Goal: Task Accomplishment & Management: Use online tool/utility

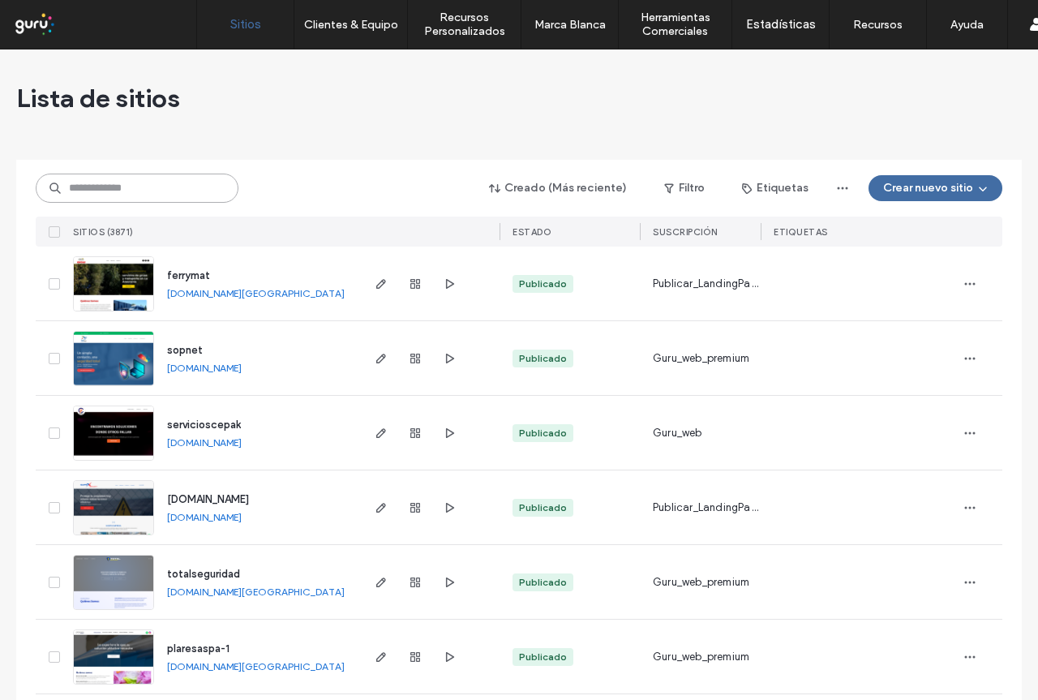
click at [152, 196] on input at bounding box center [137, 188] width 203 height 29
paste input "**********"
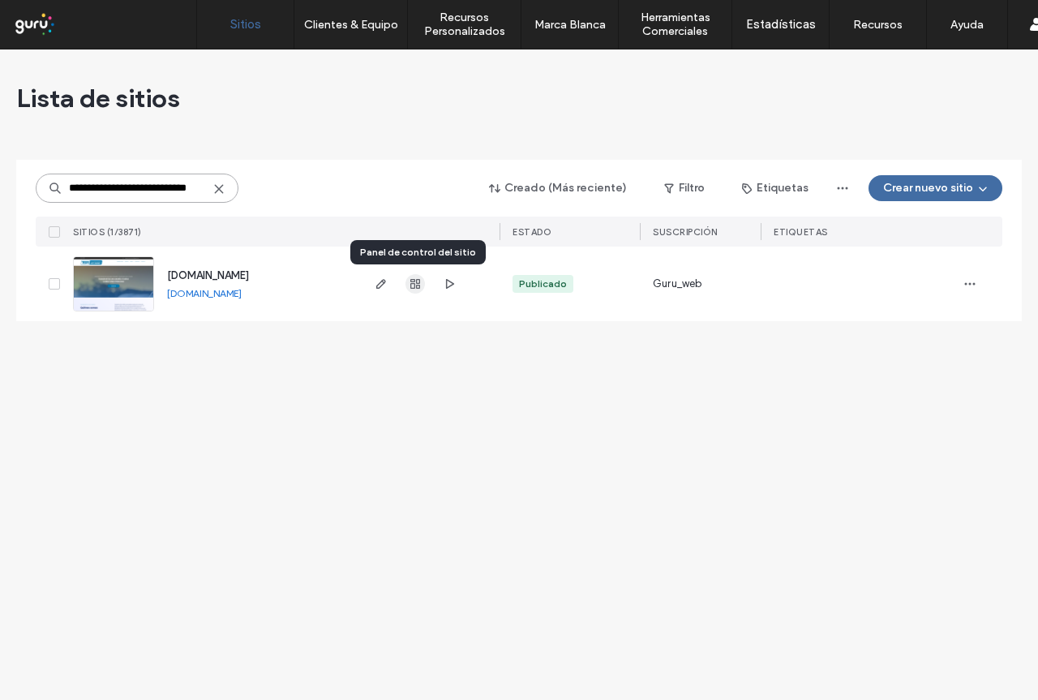
type input "**********"
click at [414, 280] on use "button" at bounding box center [415, 284] width 10 height 10
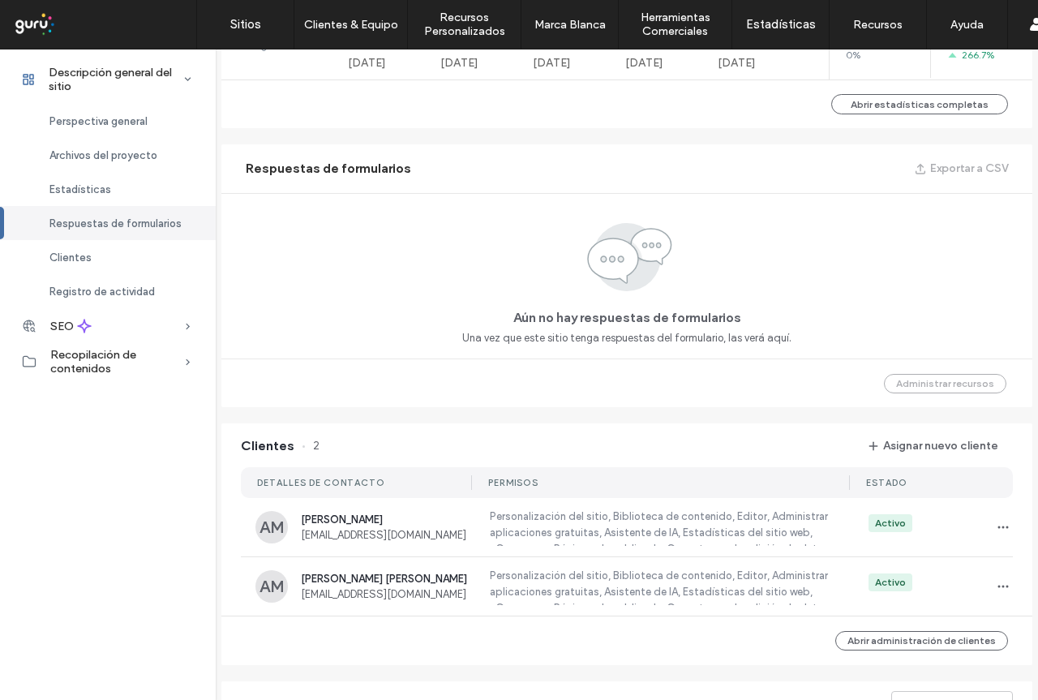
scroll to position [1298, 0]
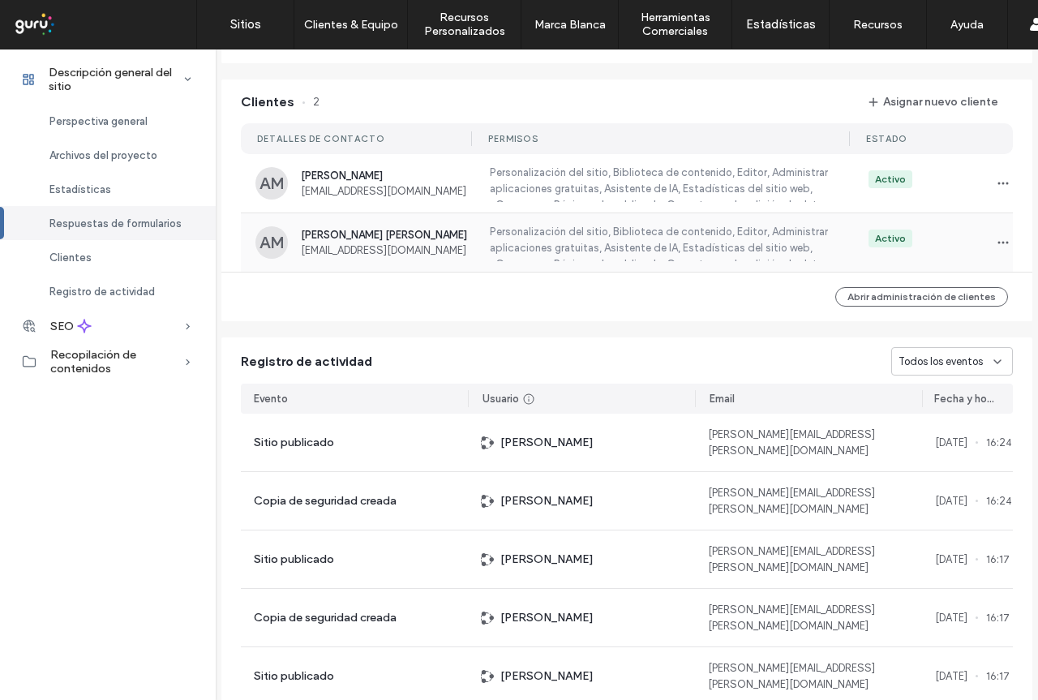
click at [413, 238] on span "Andres Antonio Martinez Valencia" at bounding box center [387, 235] width 172 height 12
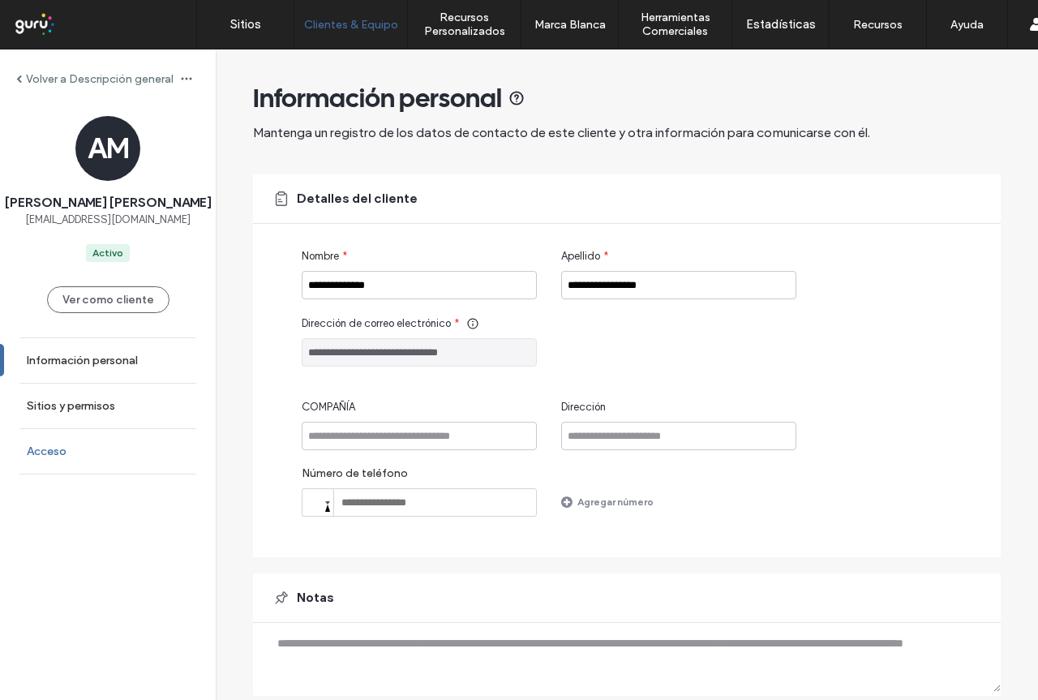
click at [45, 458] on label "Acceso" at bounding box center [47, 451] width 40 height 14
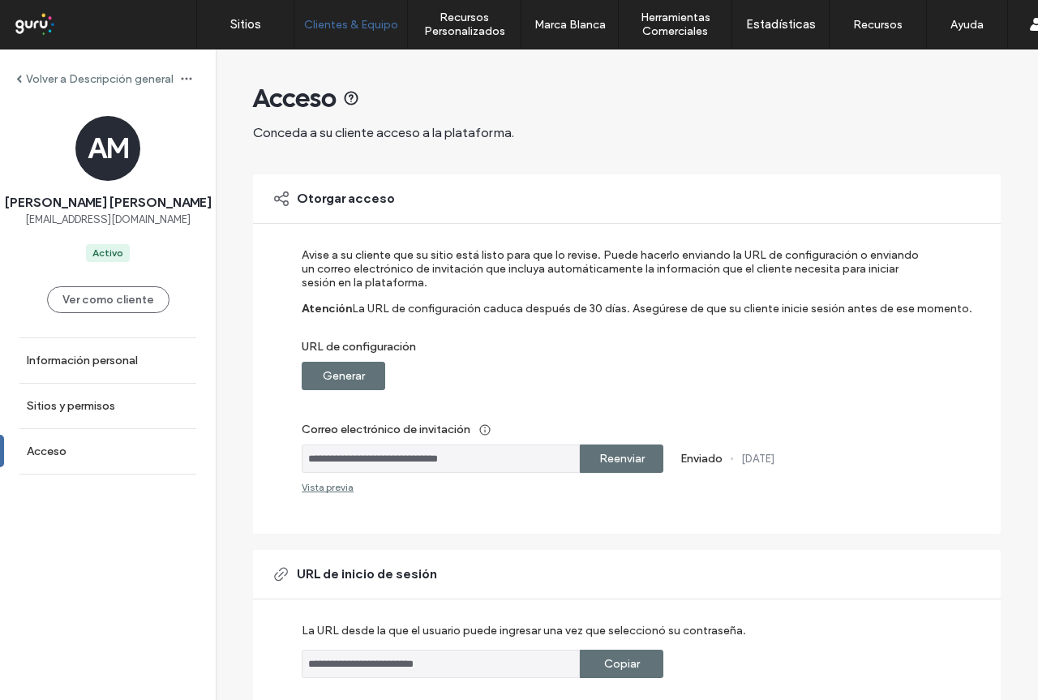
click at [355, 377] on label "Generar" at bounding box center [344, 376] width 42 height 30
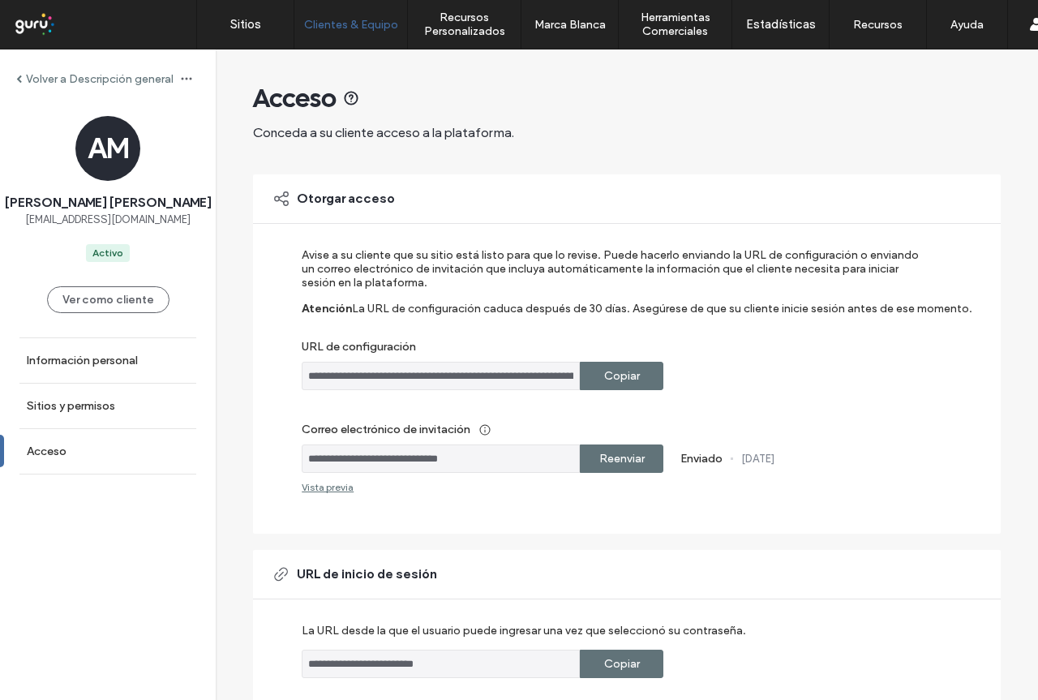
click at [626, 380] on label "Copiar" at bounding box center [622, 376] width 36 height 30
click at [27, 78] on label "Volver a Descripción general" at bounding box center [100, 79] width 148 height 14
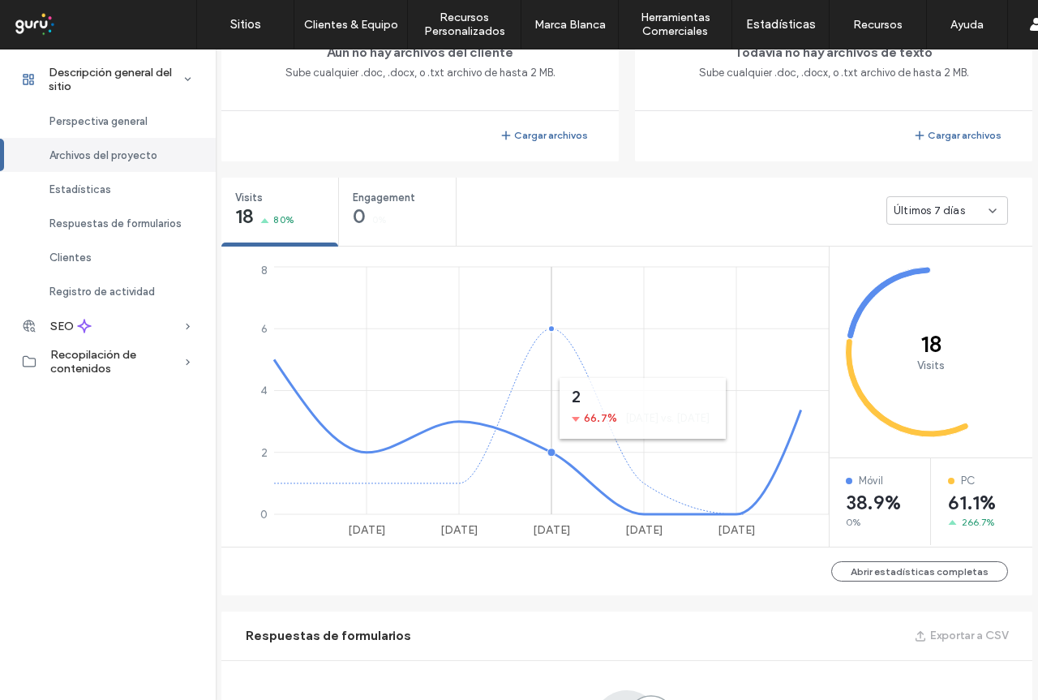
scroll to position [1054, 0]
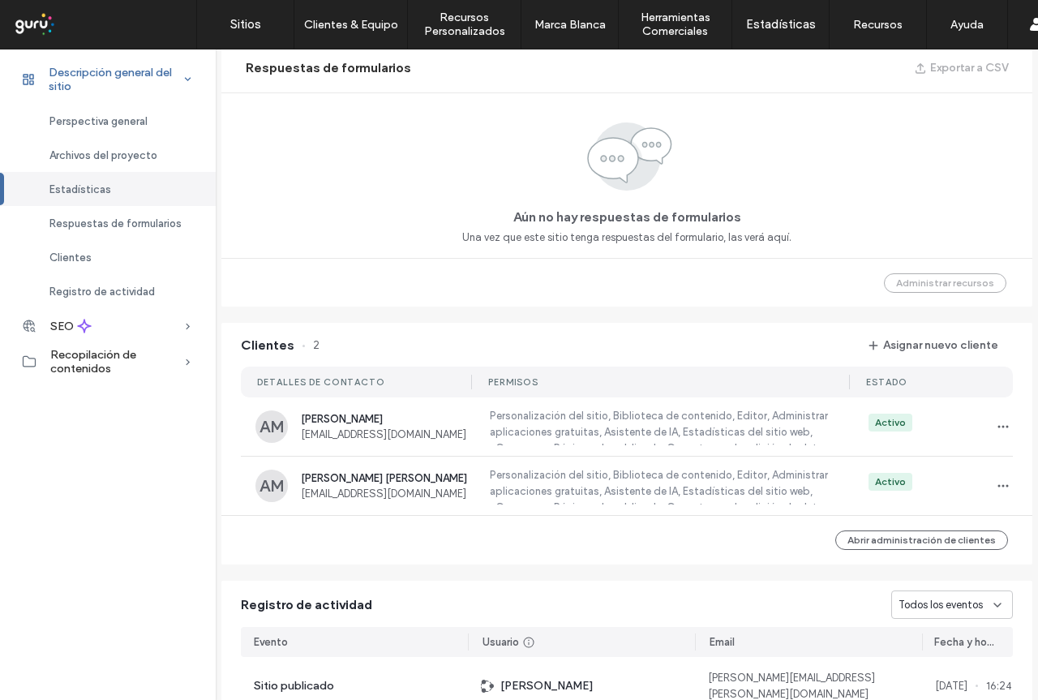
click at [150, 83] on span "Descripción general del sitio" at bounding box center [116, 80] width 135 height 28
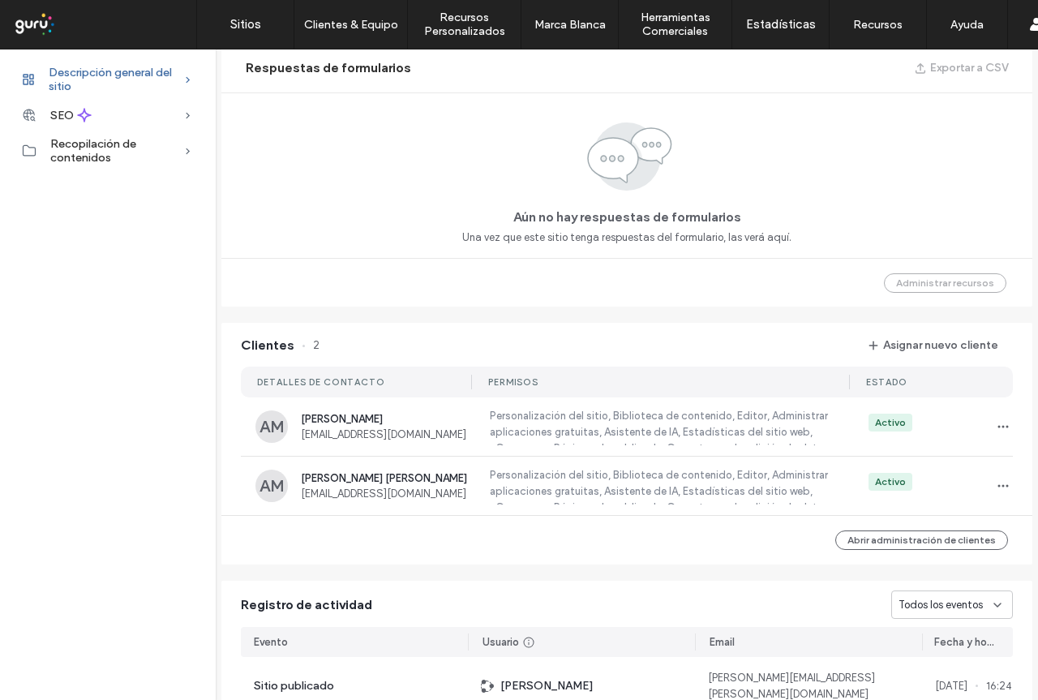
click at [190, 75] on icon at bounding box center [188, 79] width 16 height 16
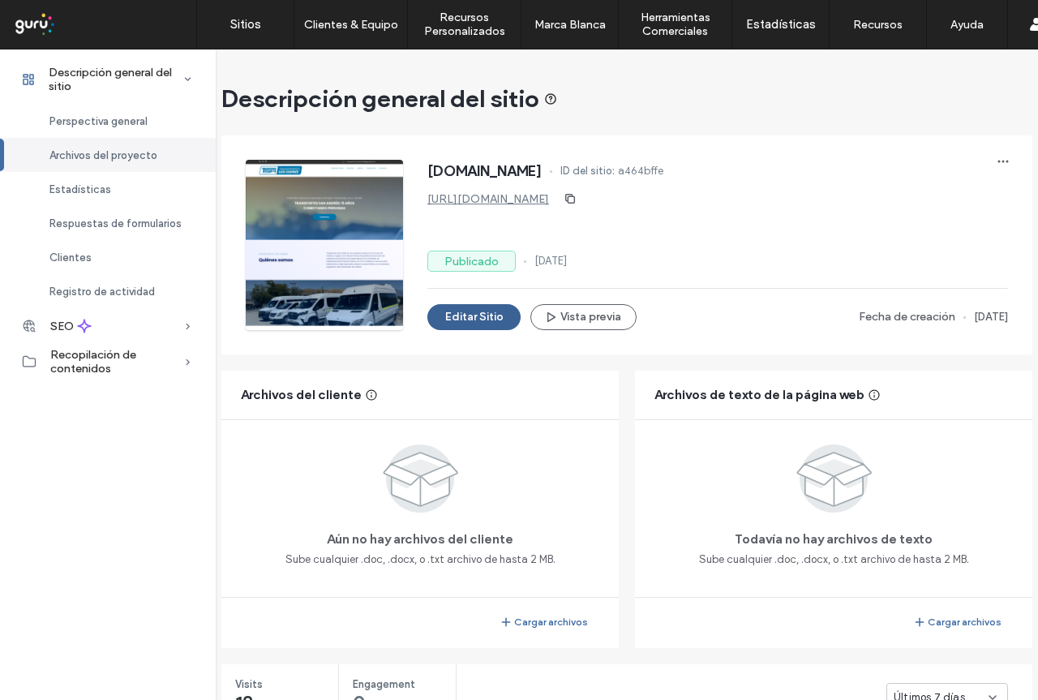
click at [471, 322] on button "Editar Sitio" at bounding box center [473, 317] width 93 height 26
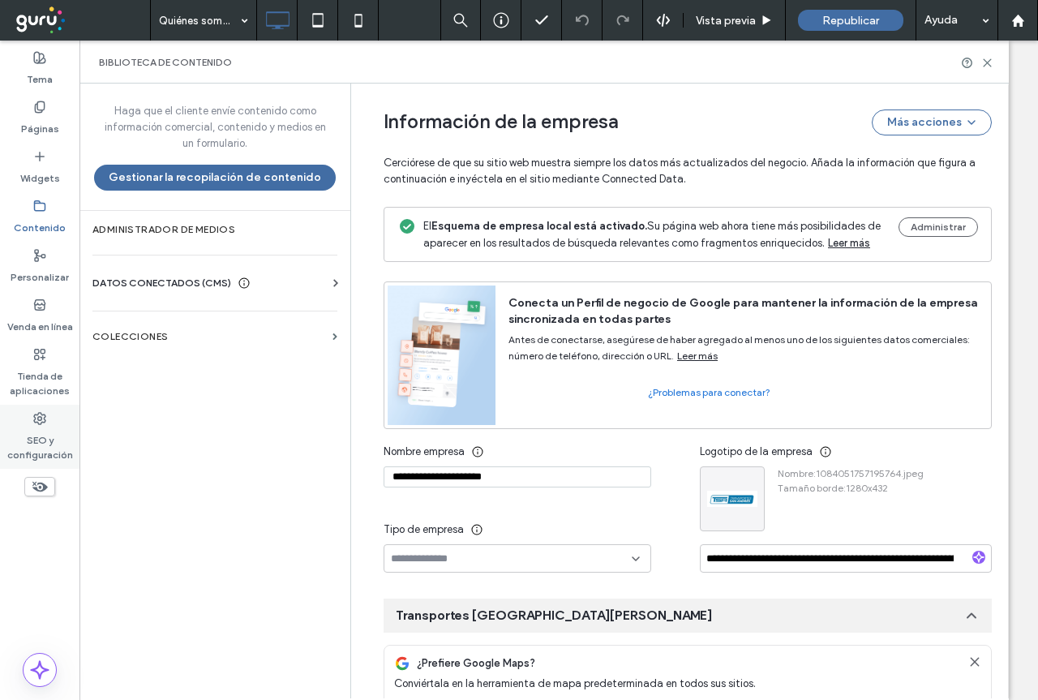
click at [37, 432] on label "SEO y configuración" at bounding box center [39, 443] width 79 height 37
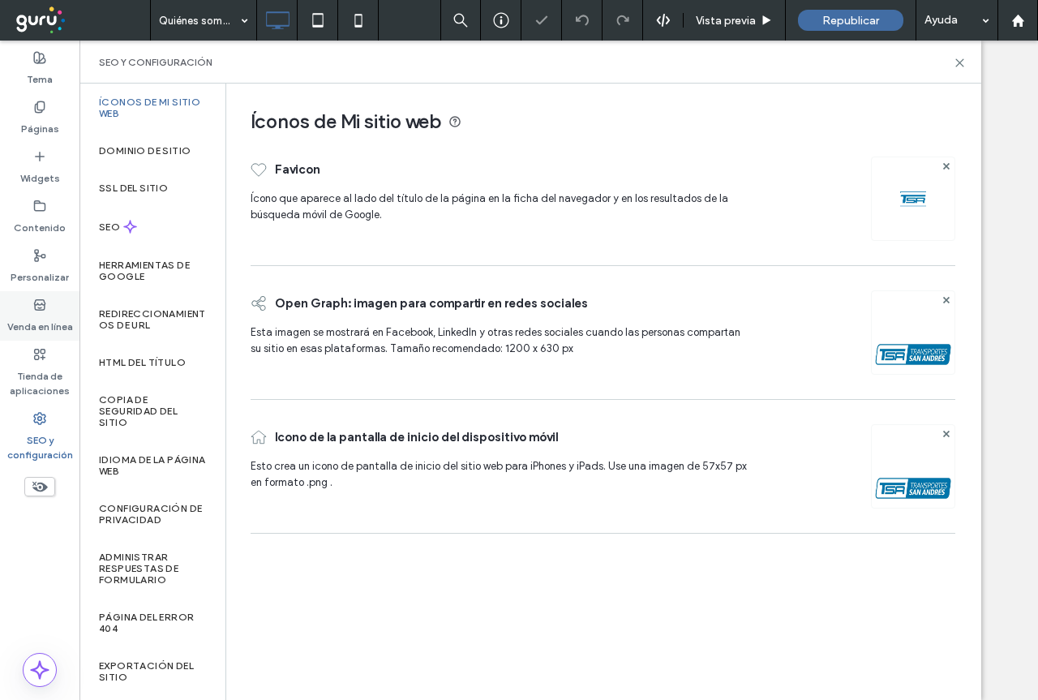
click at [36, 320] on label "Venda en línea" at bounding box center [40, 322] width 66 height 23
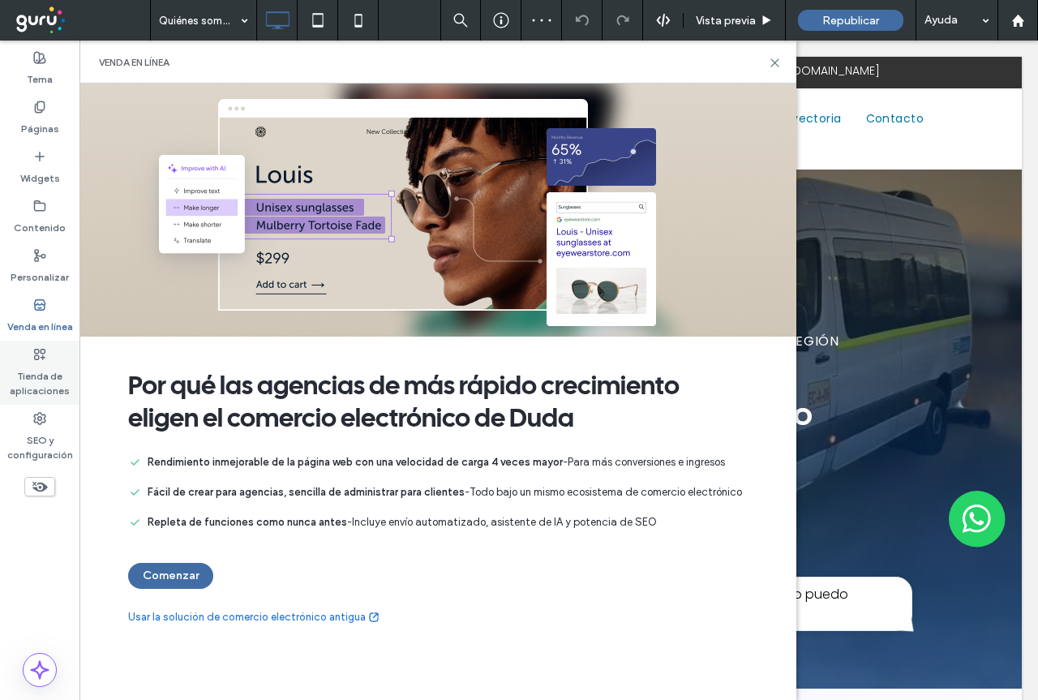
click at [41, 380] on label "Tienda de aplicaciones" at bounding box center [39, 379] width 79 height 37
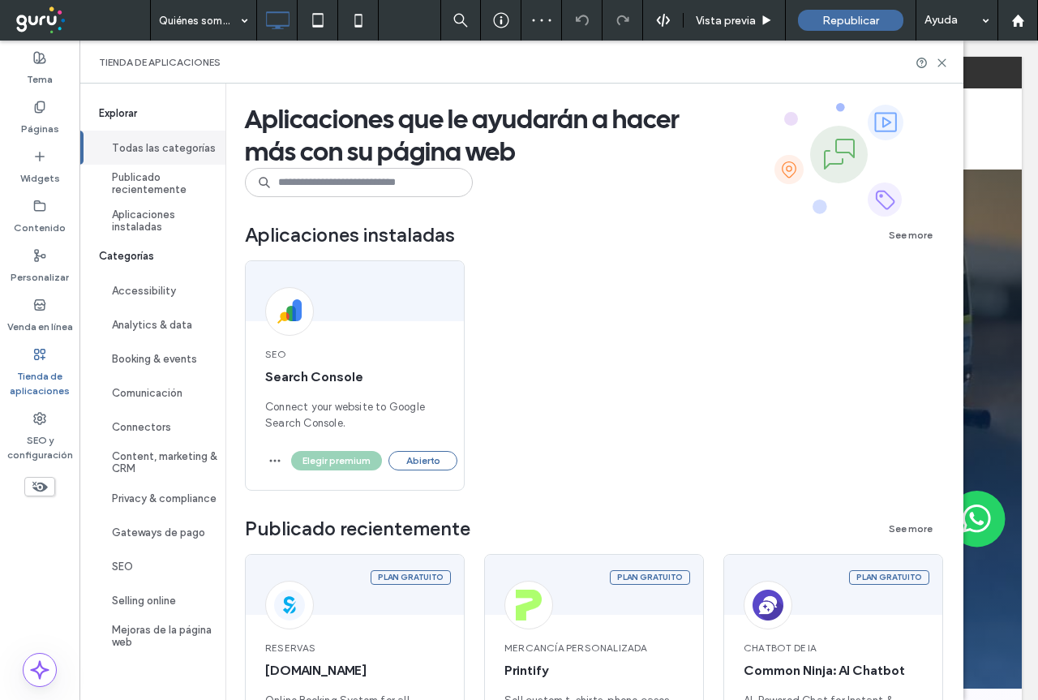
click at [29, 380] on label "Tienda de aplicaciones" at bounding box center [39, 379] width 79 height 37
click at [437, 463] on span "Rendimiento inmejorable de la página web con una velocidad de carga 4 veces may…" at bounding box center [355, 462] width 415 height 12
click at [427, 458] on button "Abierto" at bounding box center [422, 460] width 69 height 19
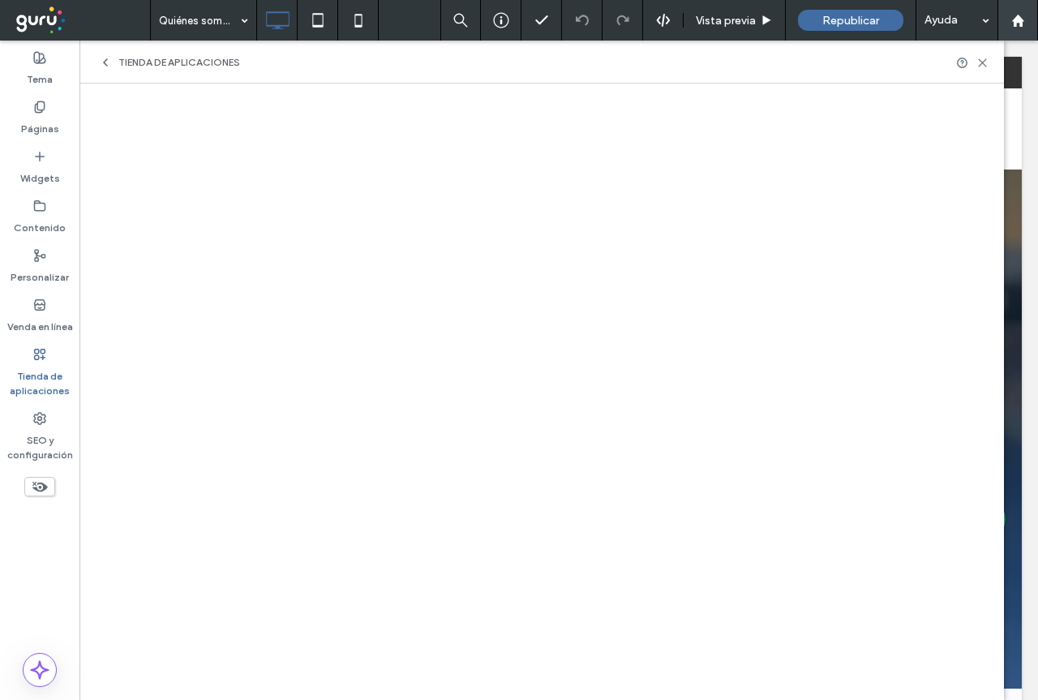
click at [1025, 19] on div at bounding box center [1017, 21] width 39 height 14
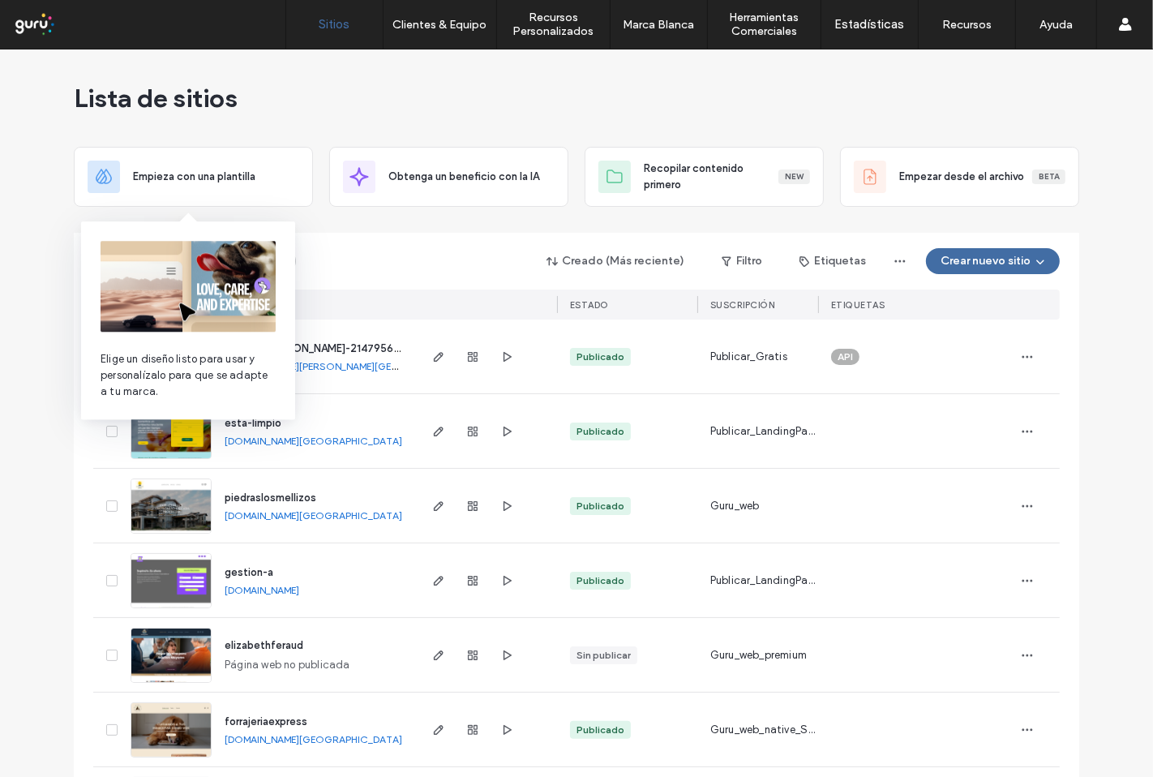
click at [240, 264] on img at bounding box center [188, 286] width 175 height 91
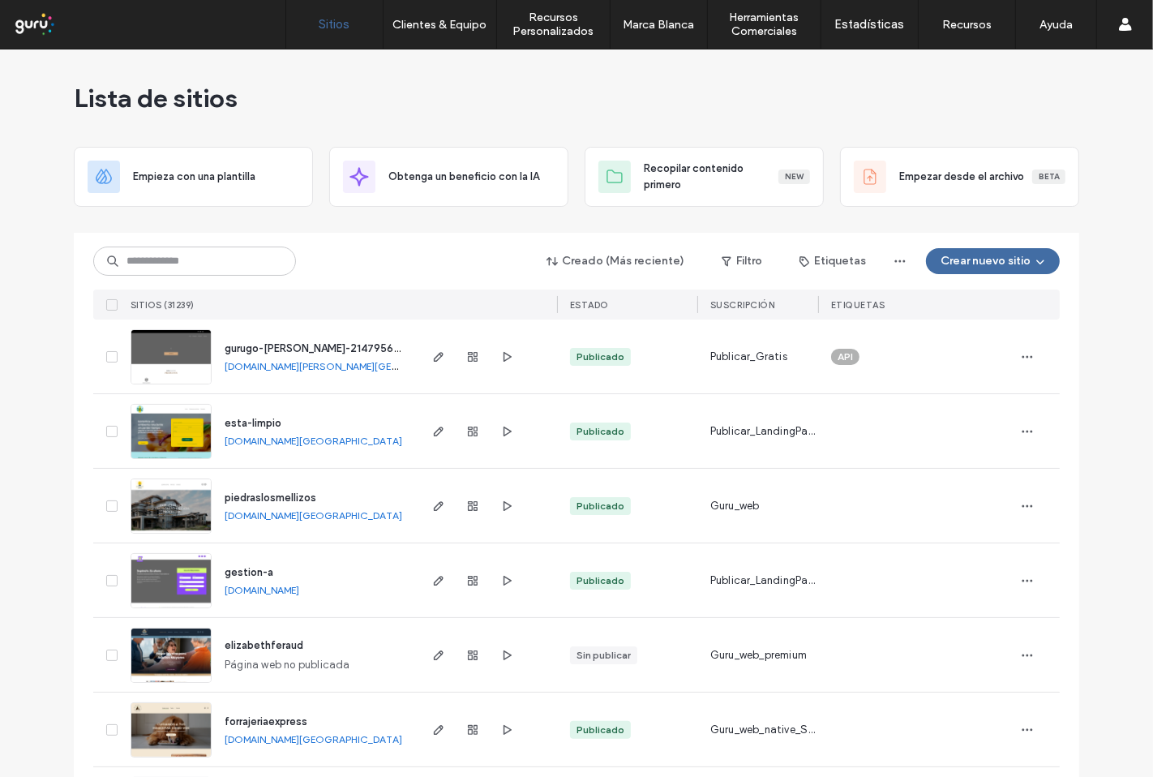
drag, startPoint x: 240, startPoint y: 264, endPoint x: 352, endPoint y: 252, distance: 112.6
click at [235, 257] on input at bounding box center [194, 261] width 203 height 29
paste input "**********"
type input "**********"
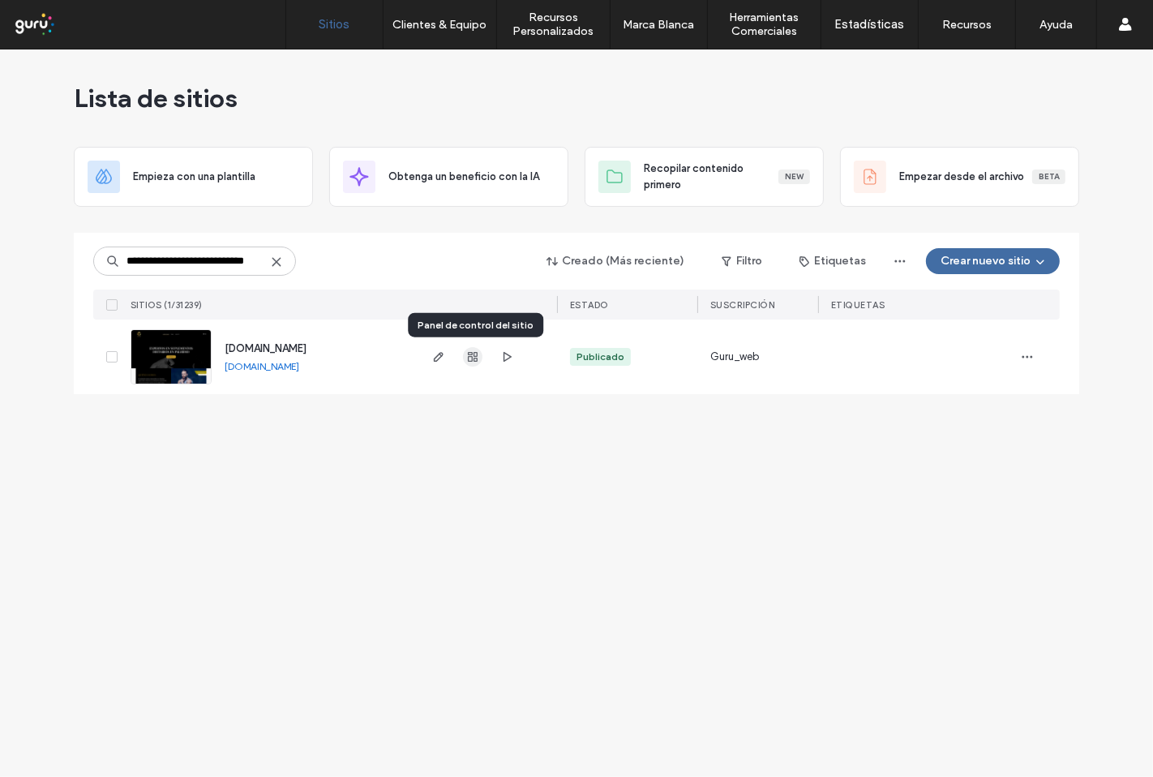
click at [469, 355] on icon "button" at bounding box center [472, 356] width 13 height 13
